Goal: Subscribe to service/newsletter

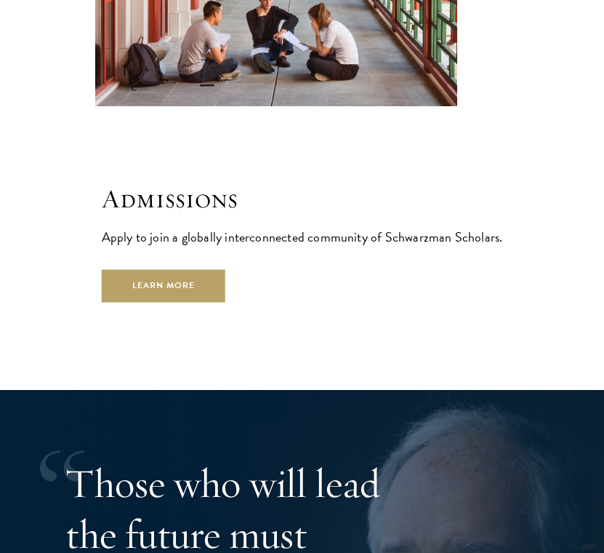
scroll to position [3602, 0]
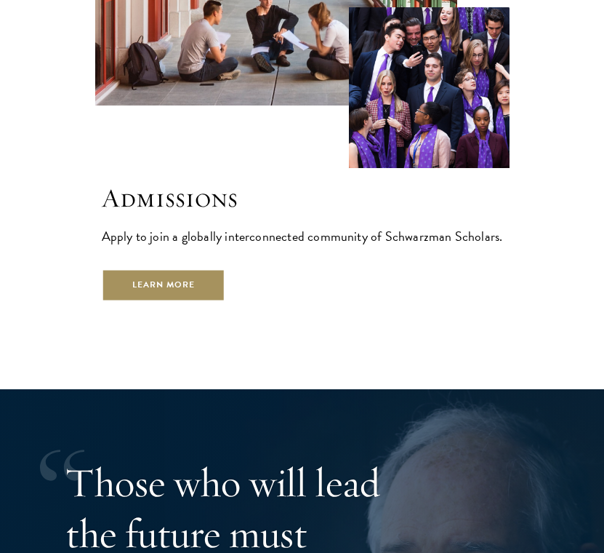
click at [209, 269] on link "Learn More" at bounding box center [164, 285] width 124 height 33
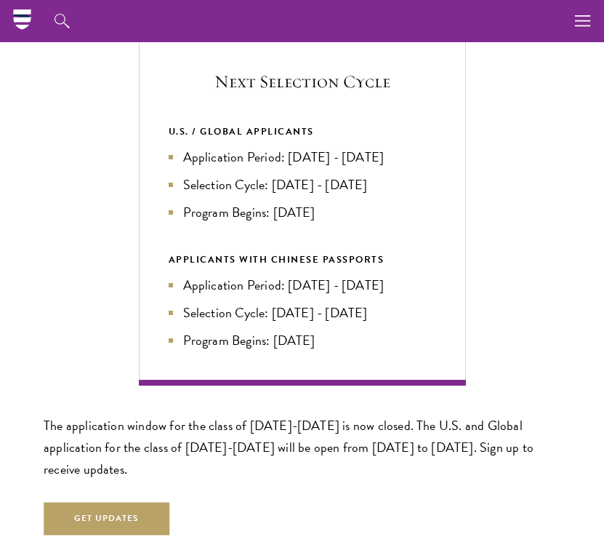
scroll to position [2812, 0]
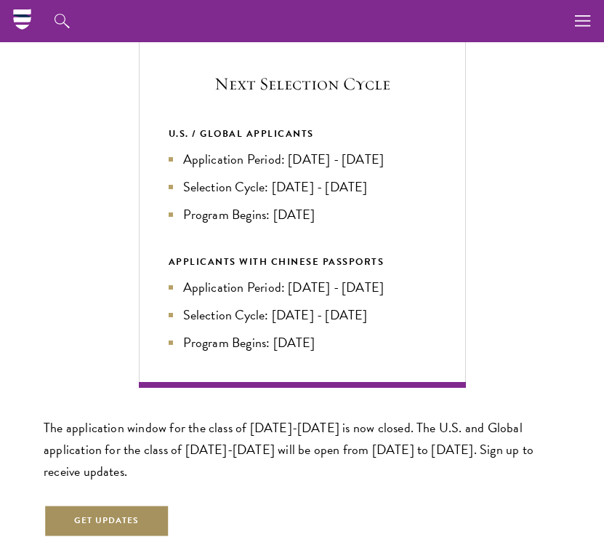
click at [120, 513] on button "Get Updates" at bounding box center [107, 520] width 126 height 33
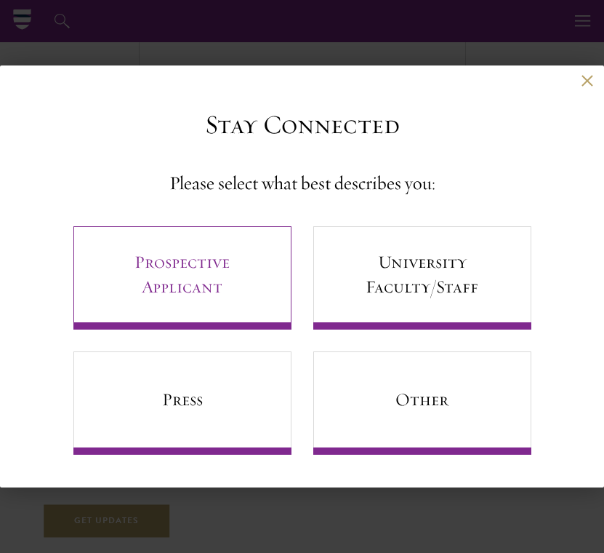
click at [224, 285] on link "Prospective Applicant" at bounding box center [182, 277] width 218 height 103
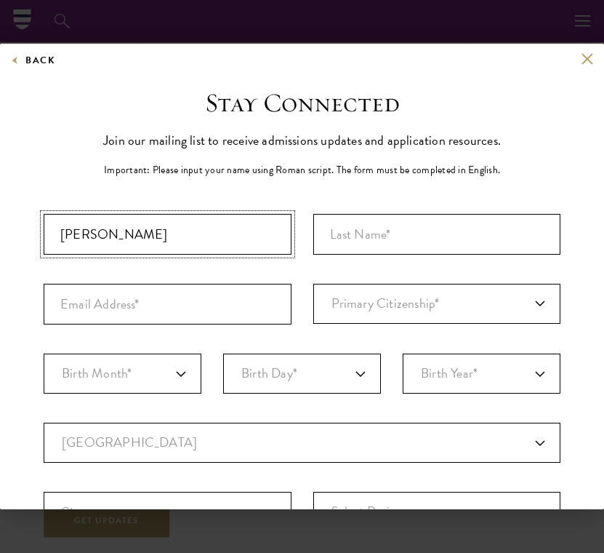
type input "[PERSON_NAME]"
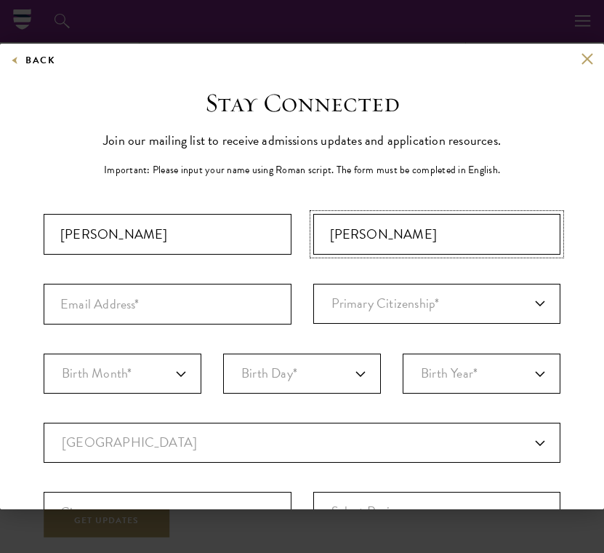
type input "[PERSON_NAME]"
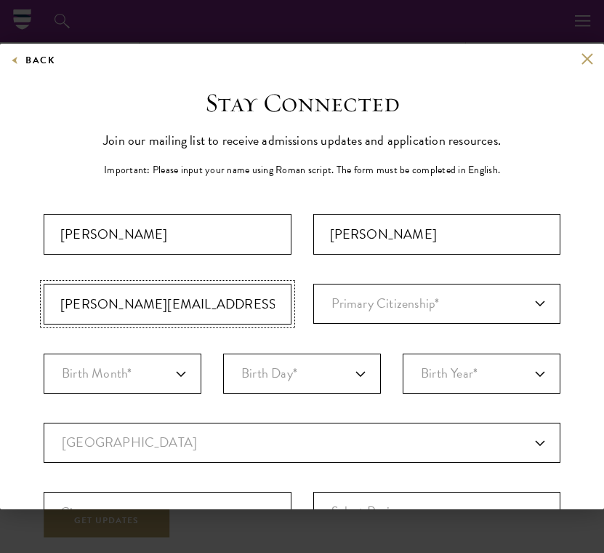
type input "[PERSON_NAME][EMAIL_ADDRESS][PERSON_NAME][DOMAIN_NAME]"
select select "GM"
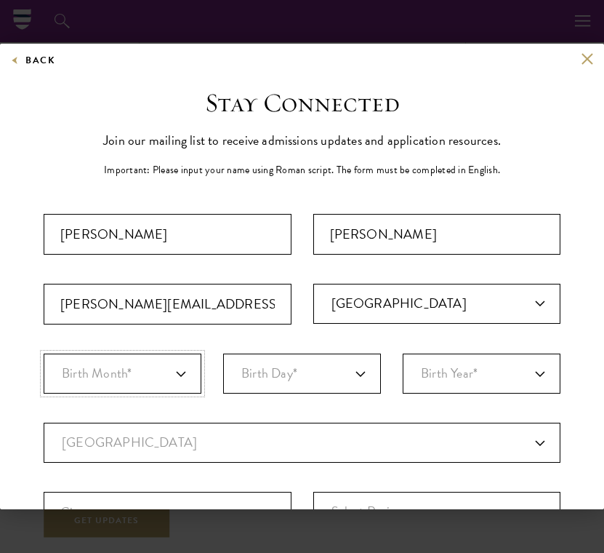
select select "10"
select select "14"
select select "2003"
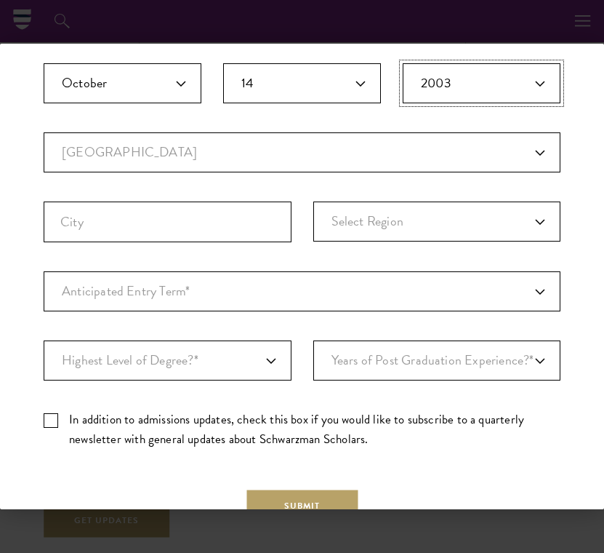
scroll to position [310, 0]
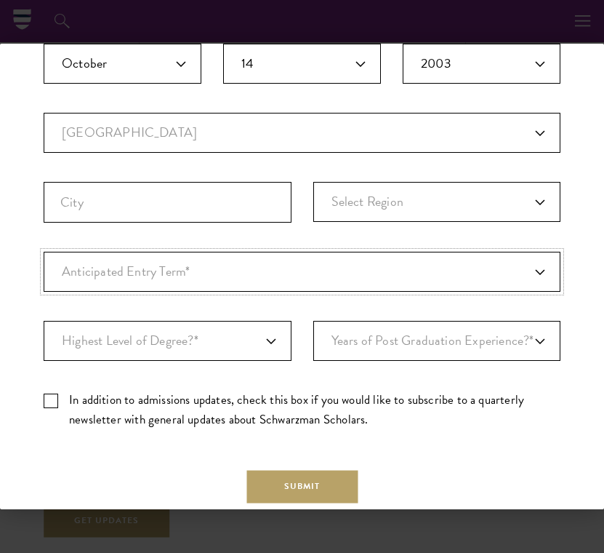
select select "a6790467-ebe7-4045-a56a-66c1cae98076"
select select "bf44f490-31e9-4d16-b1d2-df861e7933aa"
select select "1"
click at [52, 398] on label "In addition to admissions updates, check this box if you would like to subscrib…" at bounding box center [302, 409] width 517 height 39
click at [52, 398] on input "In addition to admissions updates, check this box if you would like to subscrib…" at bounding box center [302, 394] width 517 height 9
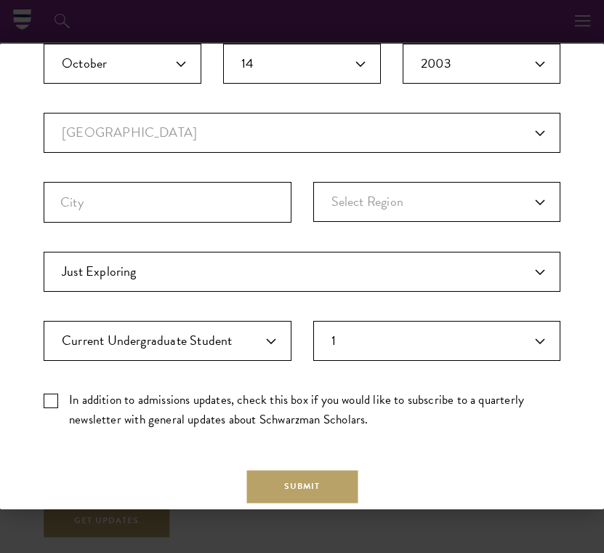
checkbox input "true"
click at [297, 487] on button "Submit" at bounding box center [301, 486] width 111 height 33
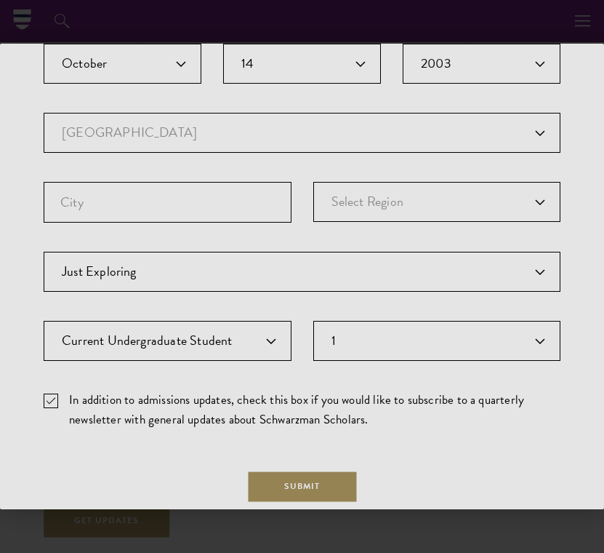
scroll to position [0, 0]
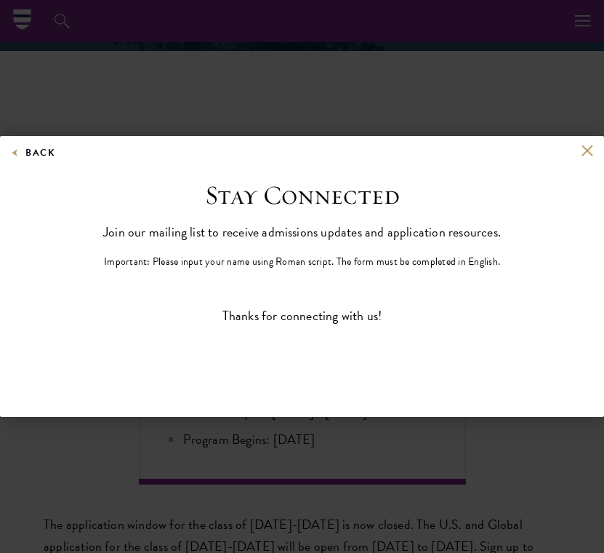
click at [591, 154] on button at bounding box center [587, 151] width 12 height 12
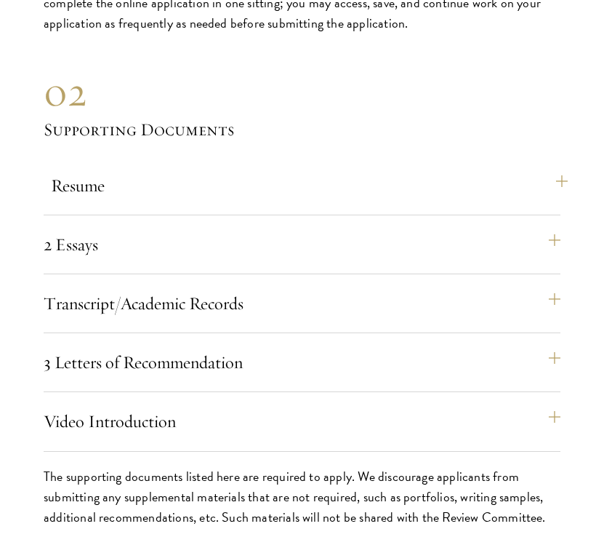
scroll to position [4235, 0]
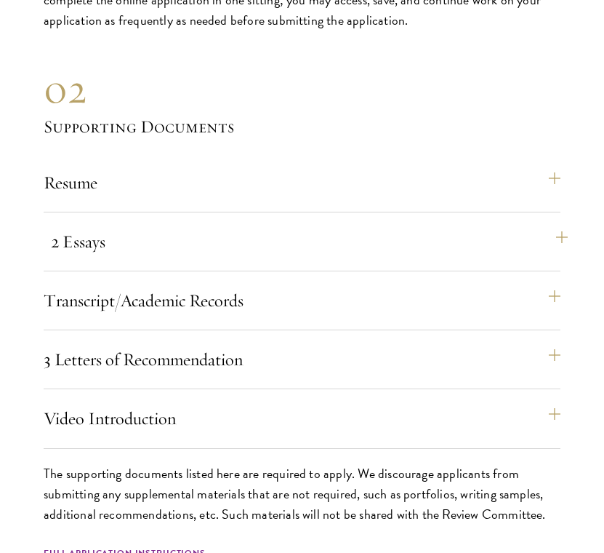
click at [546, 236] on button "2 Essays" at bounding box center [309, 241] width 517 height 35
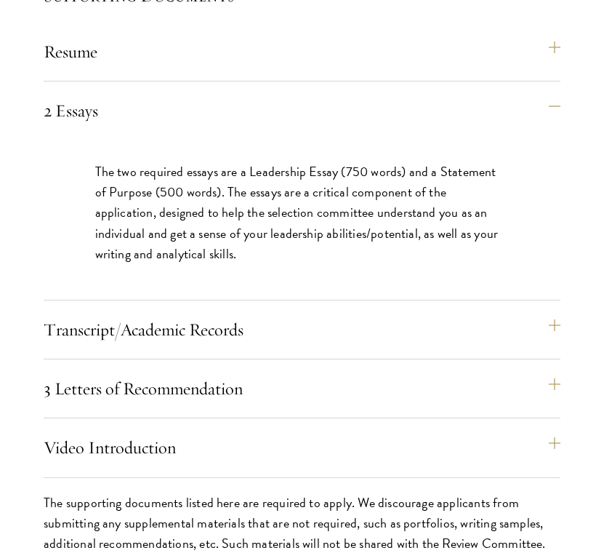
scroll to position [4368, 0]
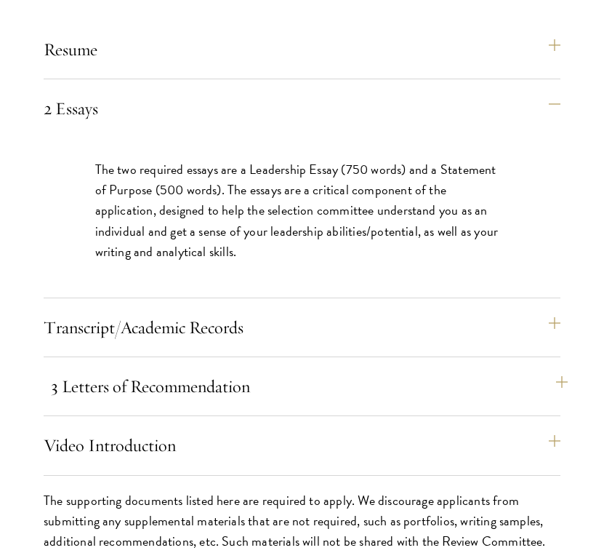
click at [545, 379] on button "3 Letters of Recommendation" at bounding box center [309, 386] width 517 height 35
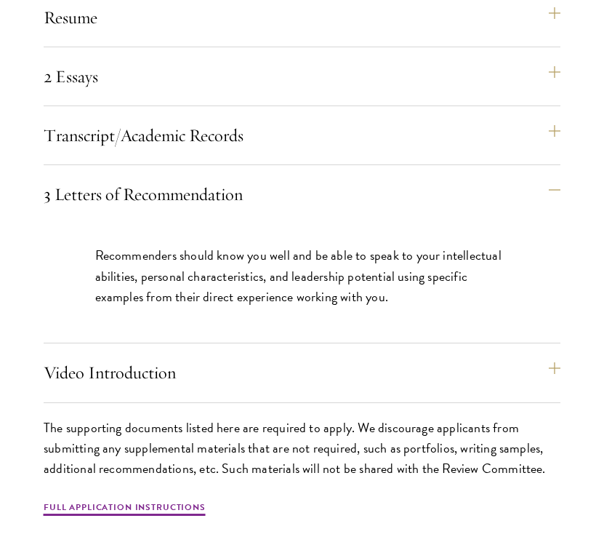
scroll to position [4400, 0]
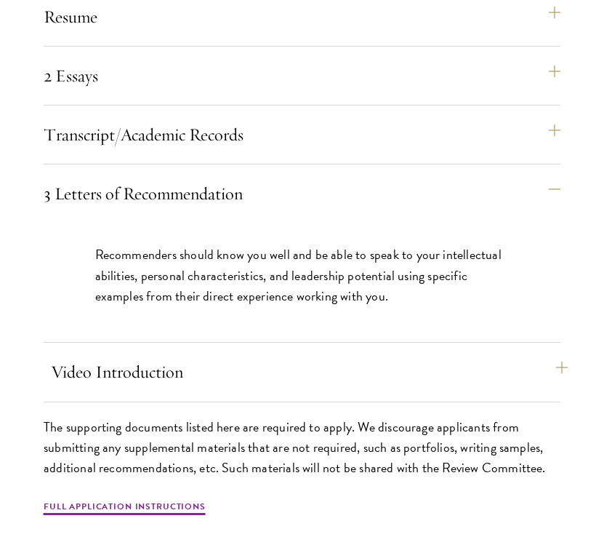
click at [547, 361] on button "Video Introduction" at bounding box center [309, 371] width 517 height 35
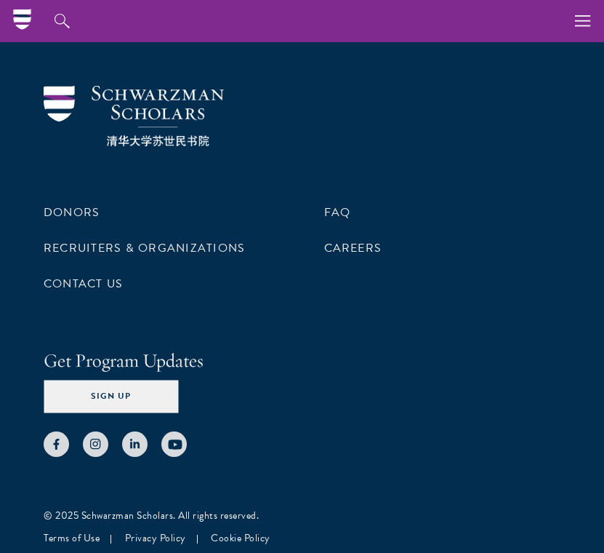
scroll to position [7706, 0]
